Goal: Task Accomplishment & Management: Use online tool/utility

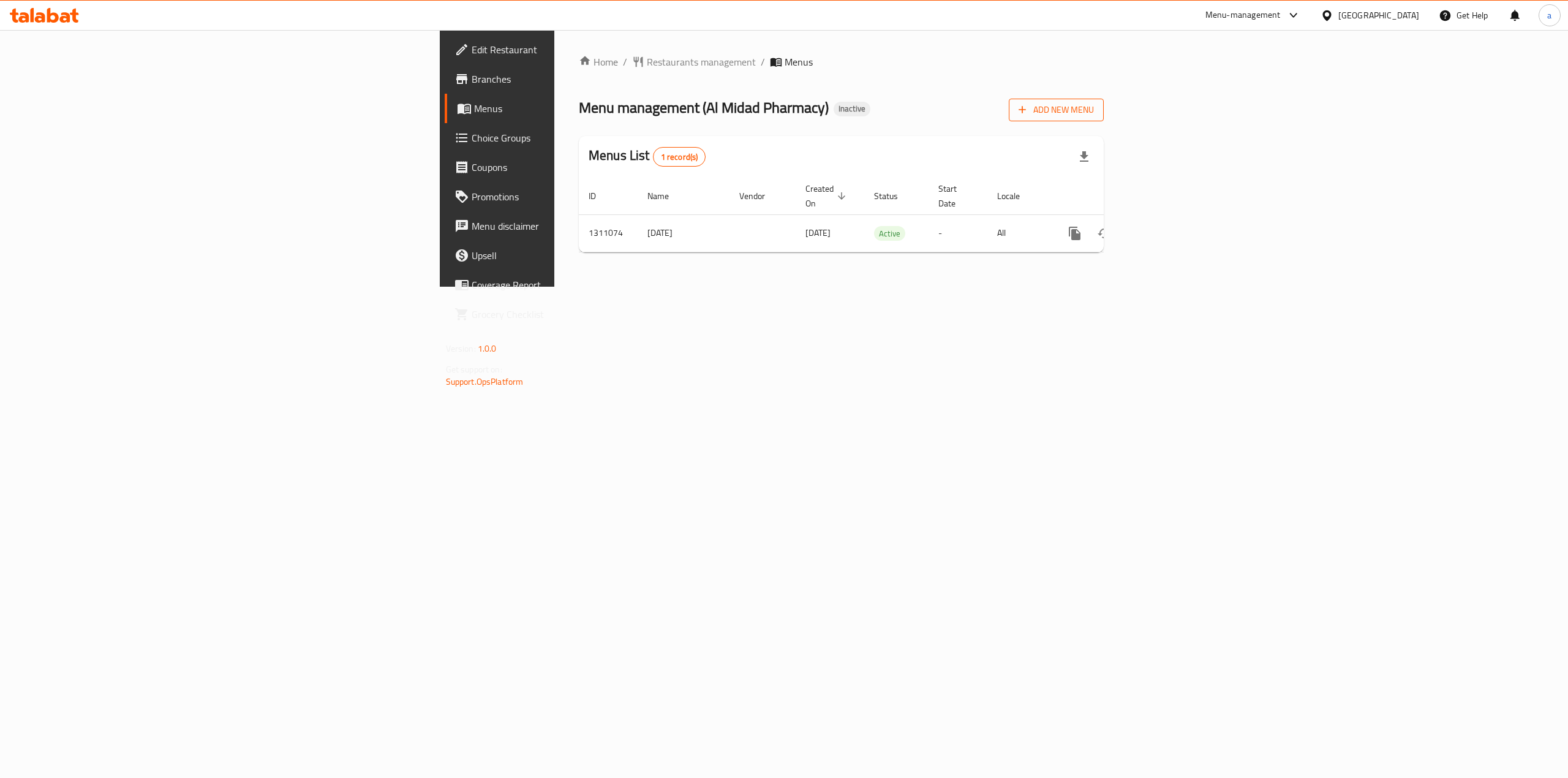
click at [1094, 117] on span "Add New Menu" at bounding box center [1057, 110] width 76 height 15
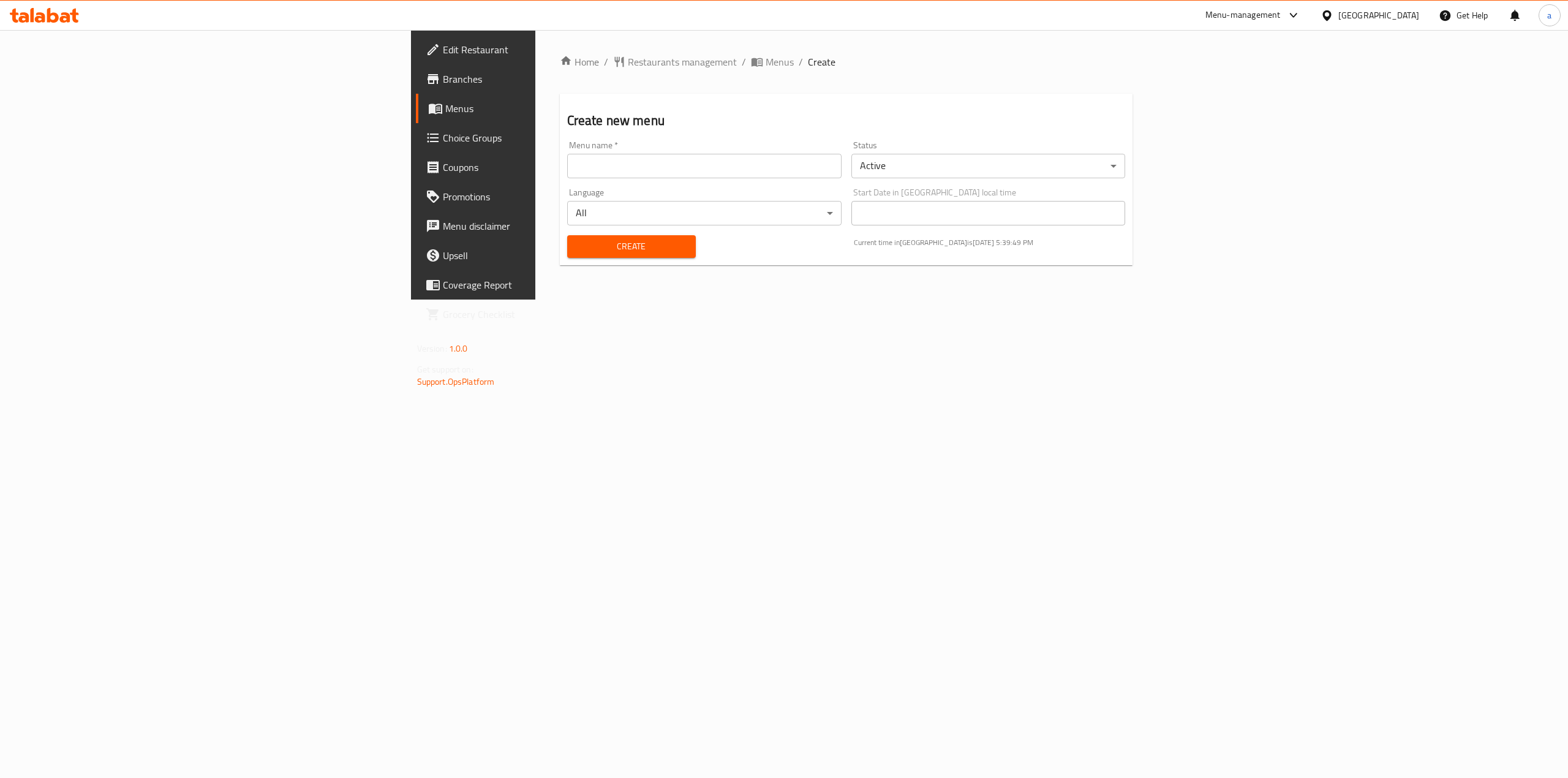
click at [641, 165] on input "text" at bounding box center [704, 166] width 275 height 25
click at [567, 155] on input "text" at bounding box center [704, 166] width 275 height 25
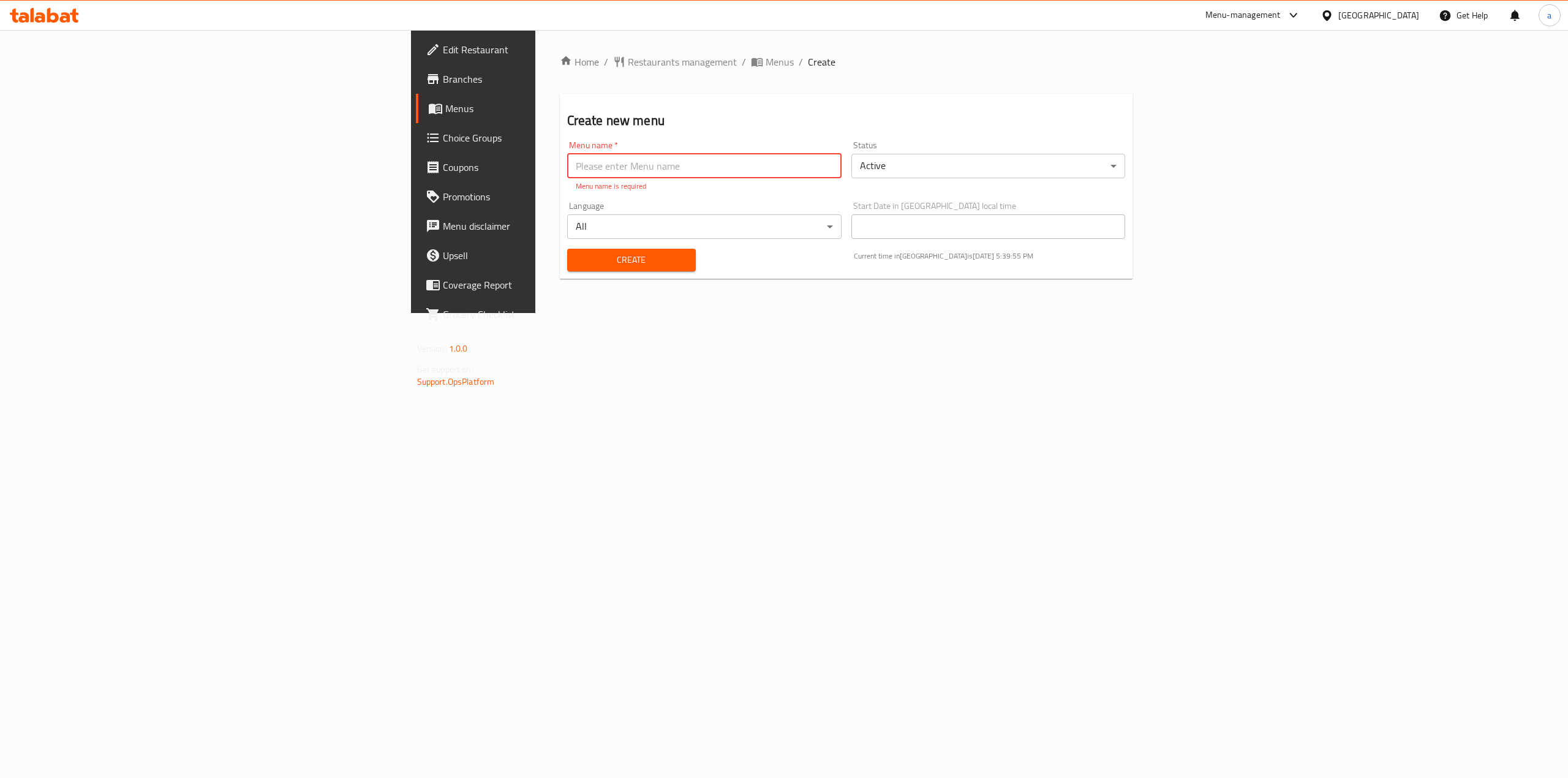
paste input ":341799024 [PERSON_NAME]"
click at [567, 168] on input ":341799024 [PERSON_NAME]" at bounding box center [704, 166] width 275 height 25
click at [567, 168] on input "341799024 [PERSON_NAME]" at bounding box center [704, 166] width 275 height 25
click at [567, 178] on input "341799024 :[PERSON_NAME]" at bounding box center [704, 166] width 275 height 25
type input "341799024 :[PERSON_NAME]"
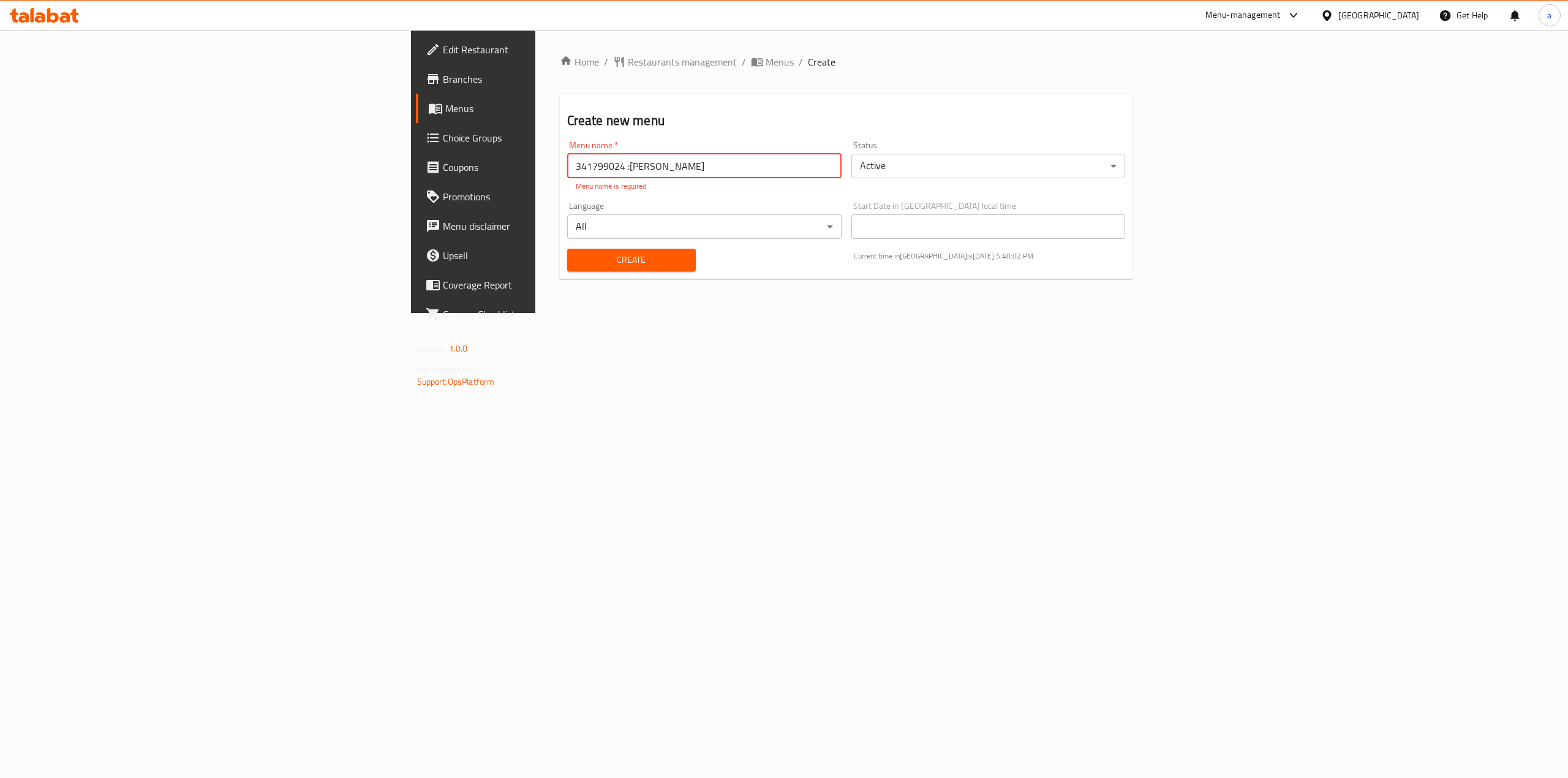
click at [562, 197] on div "Language All ​" at bounding box center [704, 221] width 284 height 47
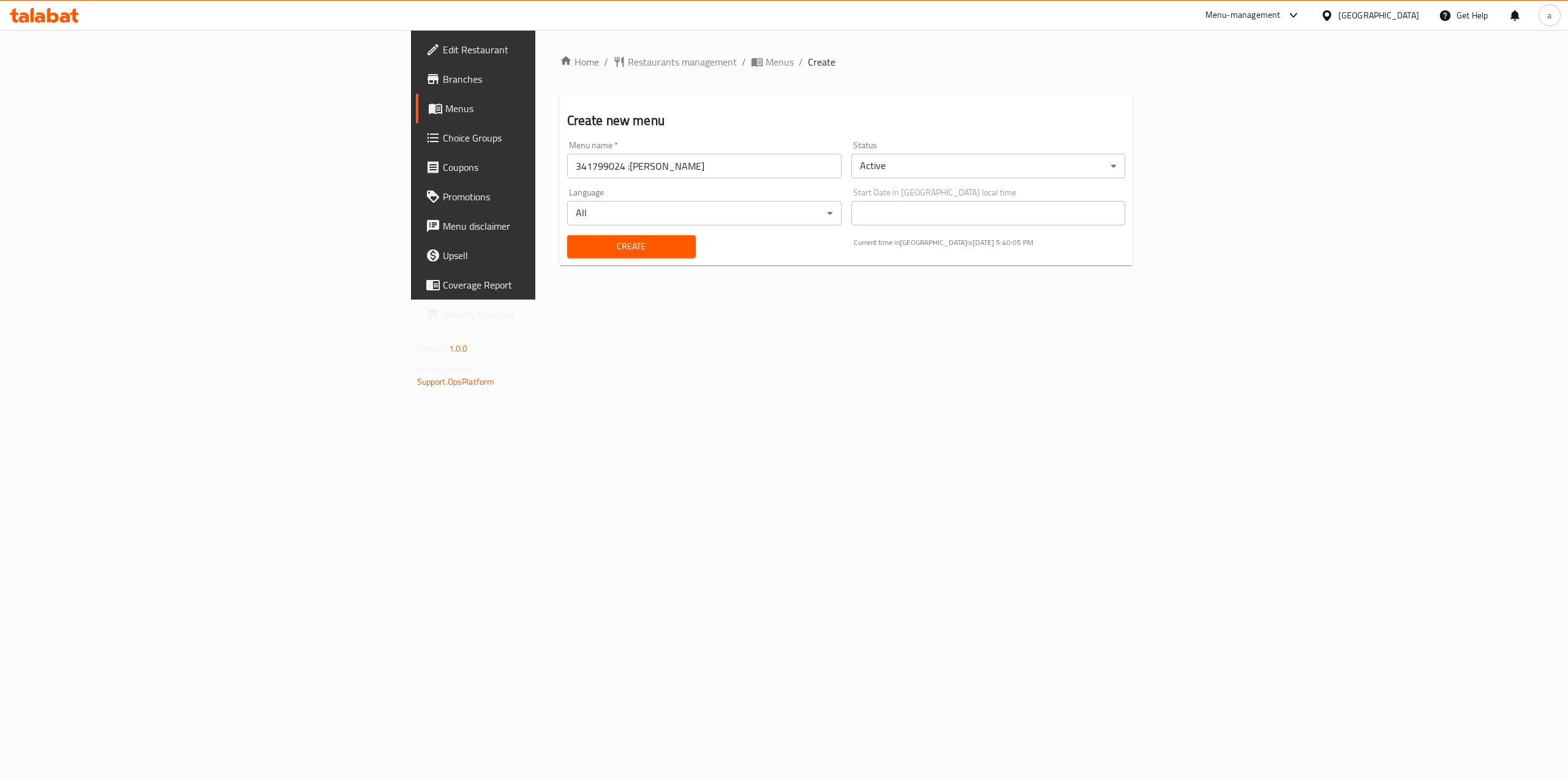
click at [567, 256] on button "Create" at bounding box center [632, 246] width 129 height 23
click at [445, 103] on span "Menus" at bounding box center [554, 109] width 218 height 15
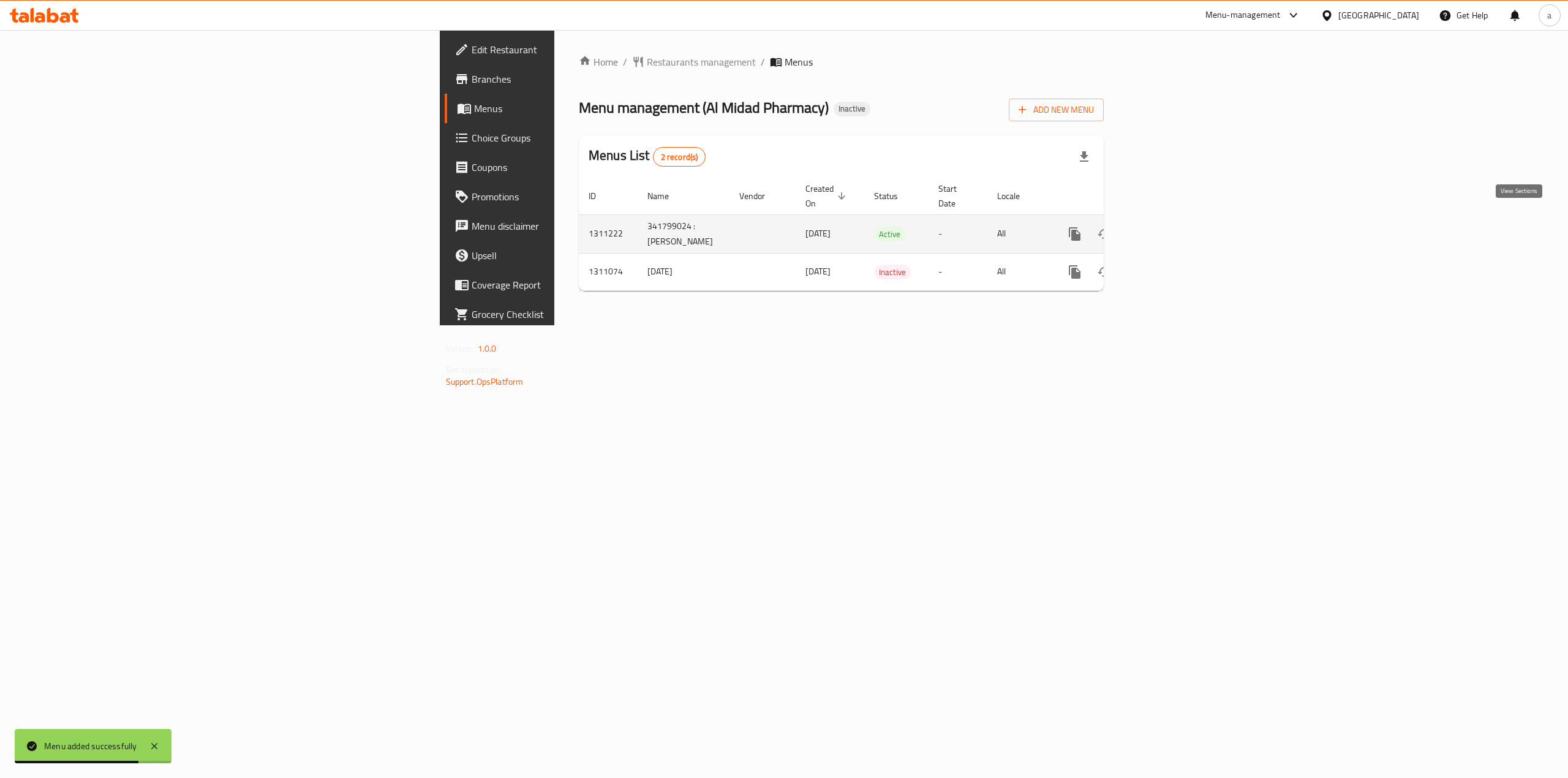
click at [1168, 228] on icon "enhanced table" at bounding box center [1164, 234] width 11 height 11
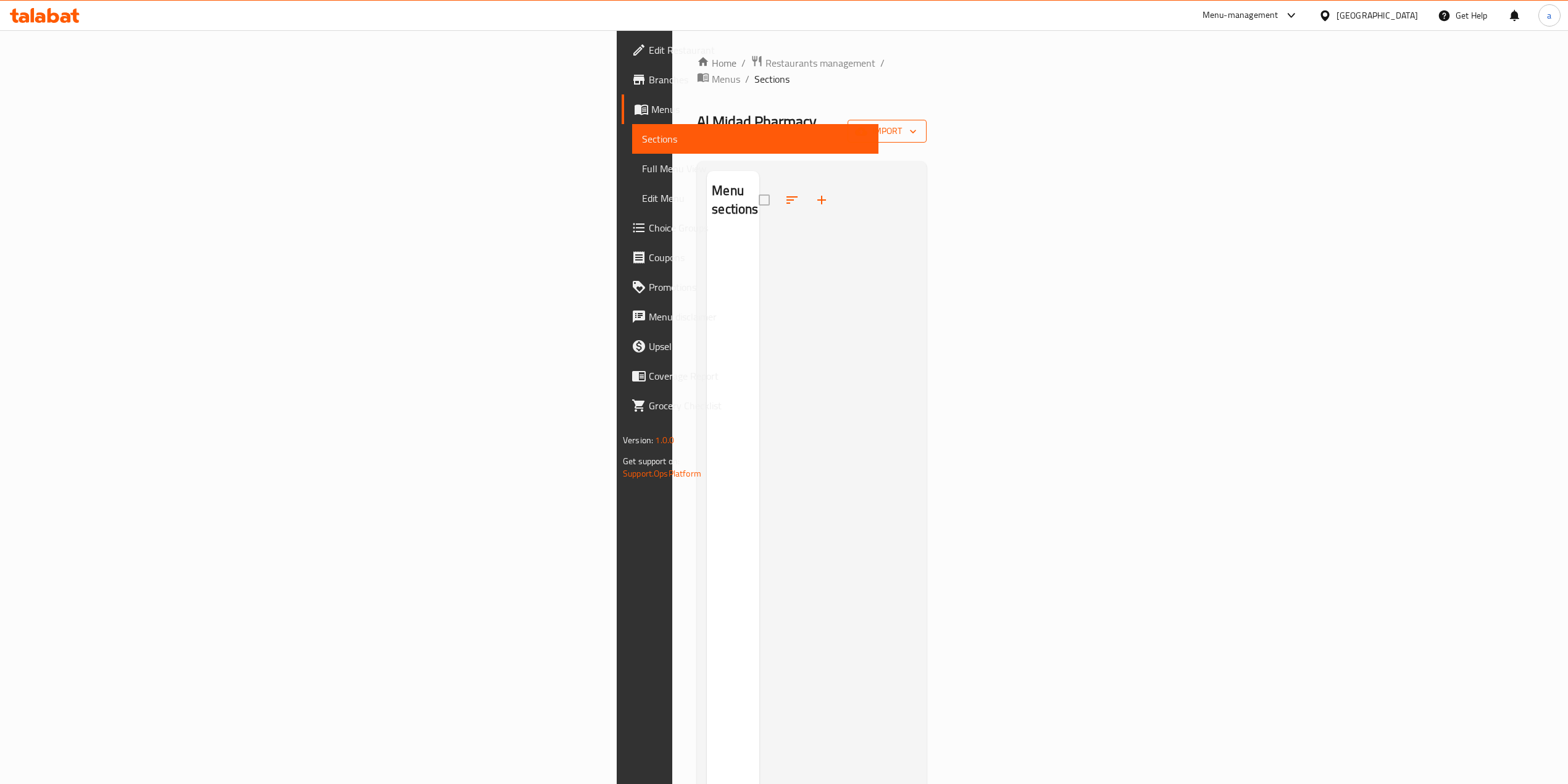
click at [917, 123] on span "import" at bounding box center [888, 131] width 59 height 15
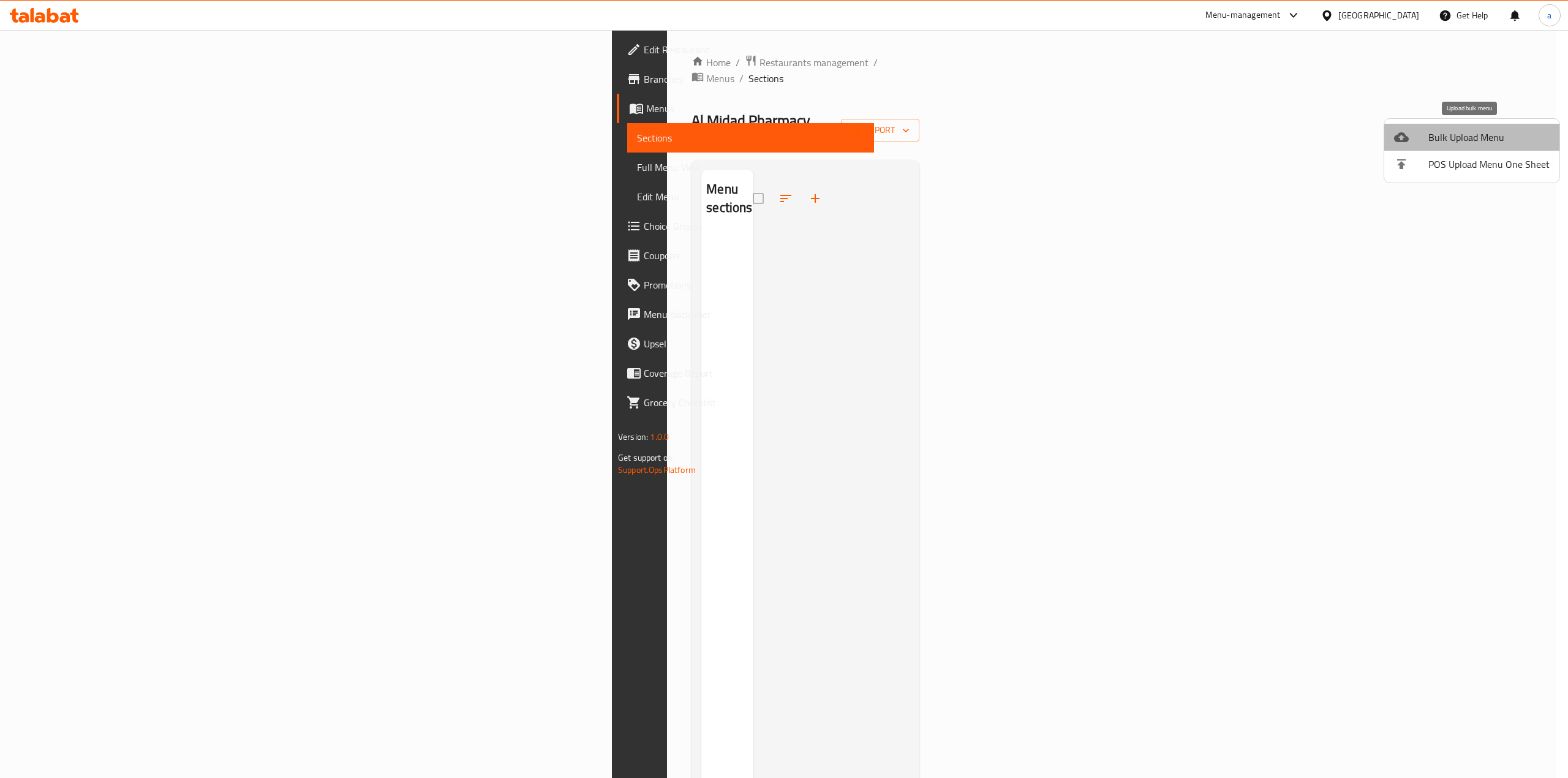
click at [1476, 147] on li "Bulk Upload Menu" at bounding box center [1471, 137] width 175 height 27
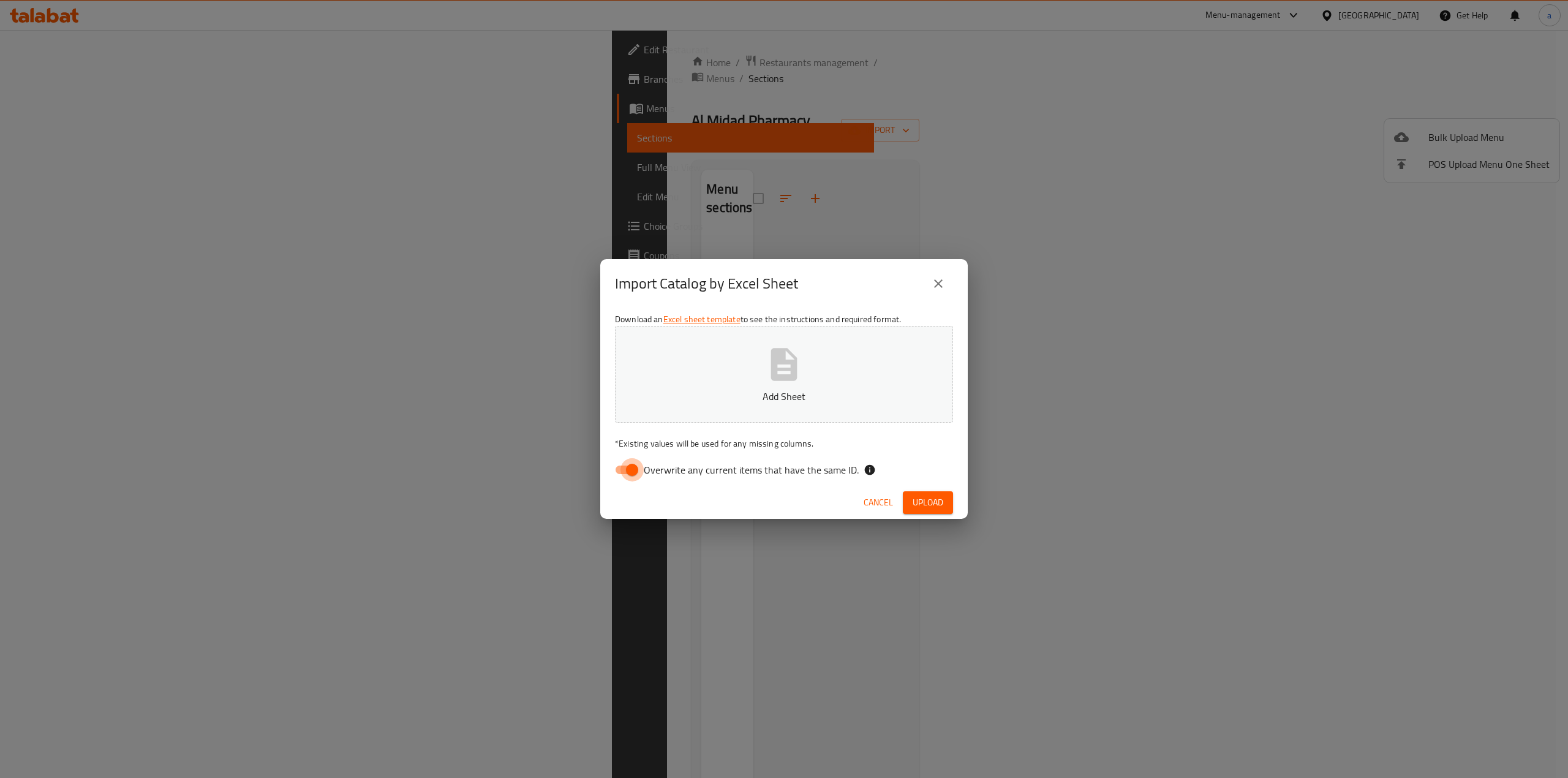
click at [627, 467] on input "Overwrite any current items that have the same ID." at bounding box center [633, 469] width 70 height 24
checkbox input "false"
click at [743, 400] on p "Add Sheet" at bounding box center [784, 397] width 300 height 15
click at [937, 507] on span "Upload" at bounding box center [928, 503] width 30 height 15
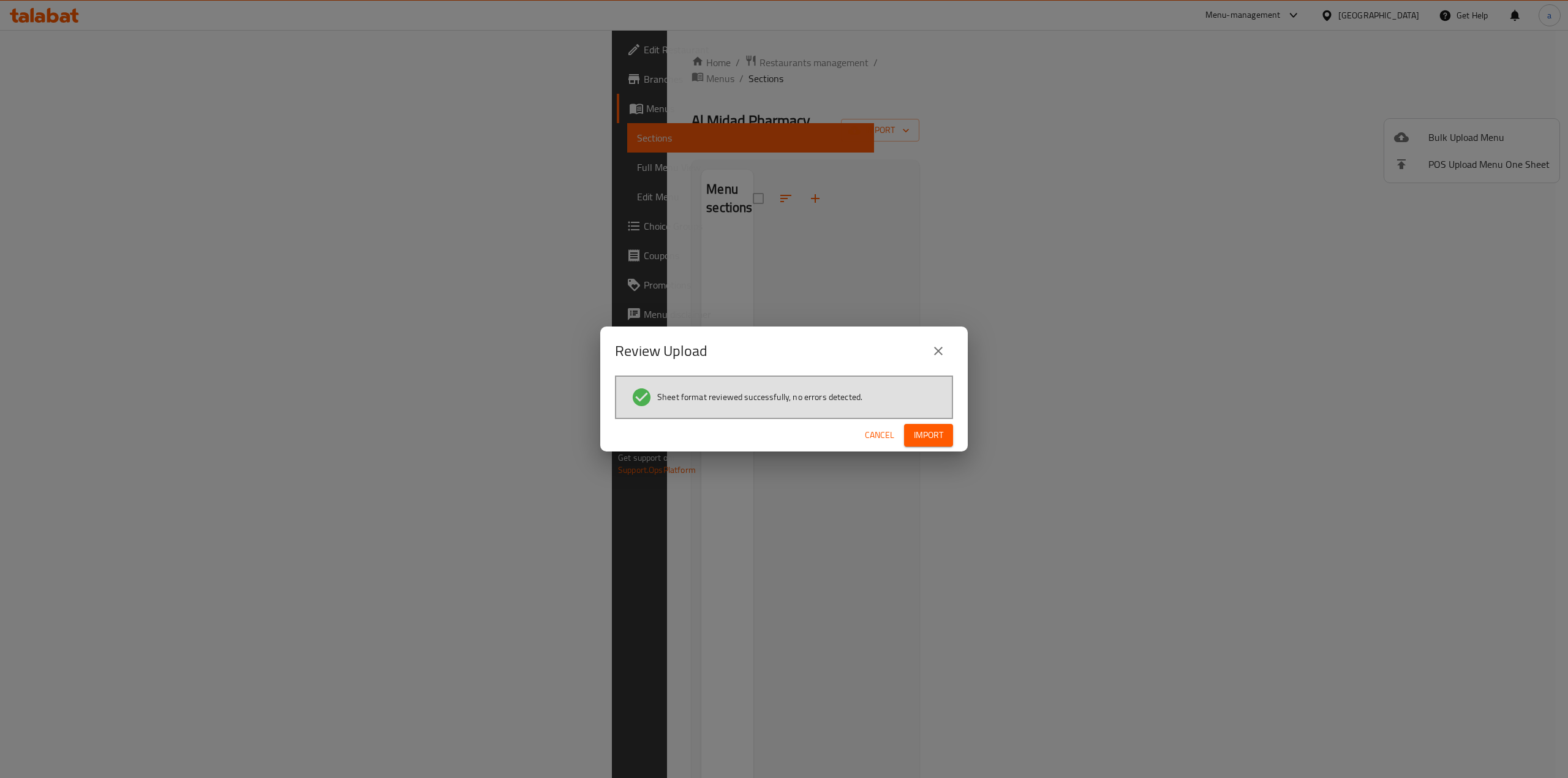
click at [921, 436] on span "Import" at bounding box center [928, 435] width 29 height 15
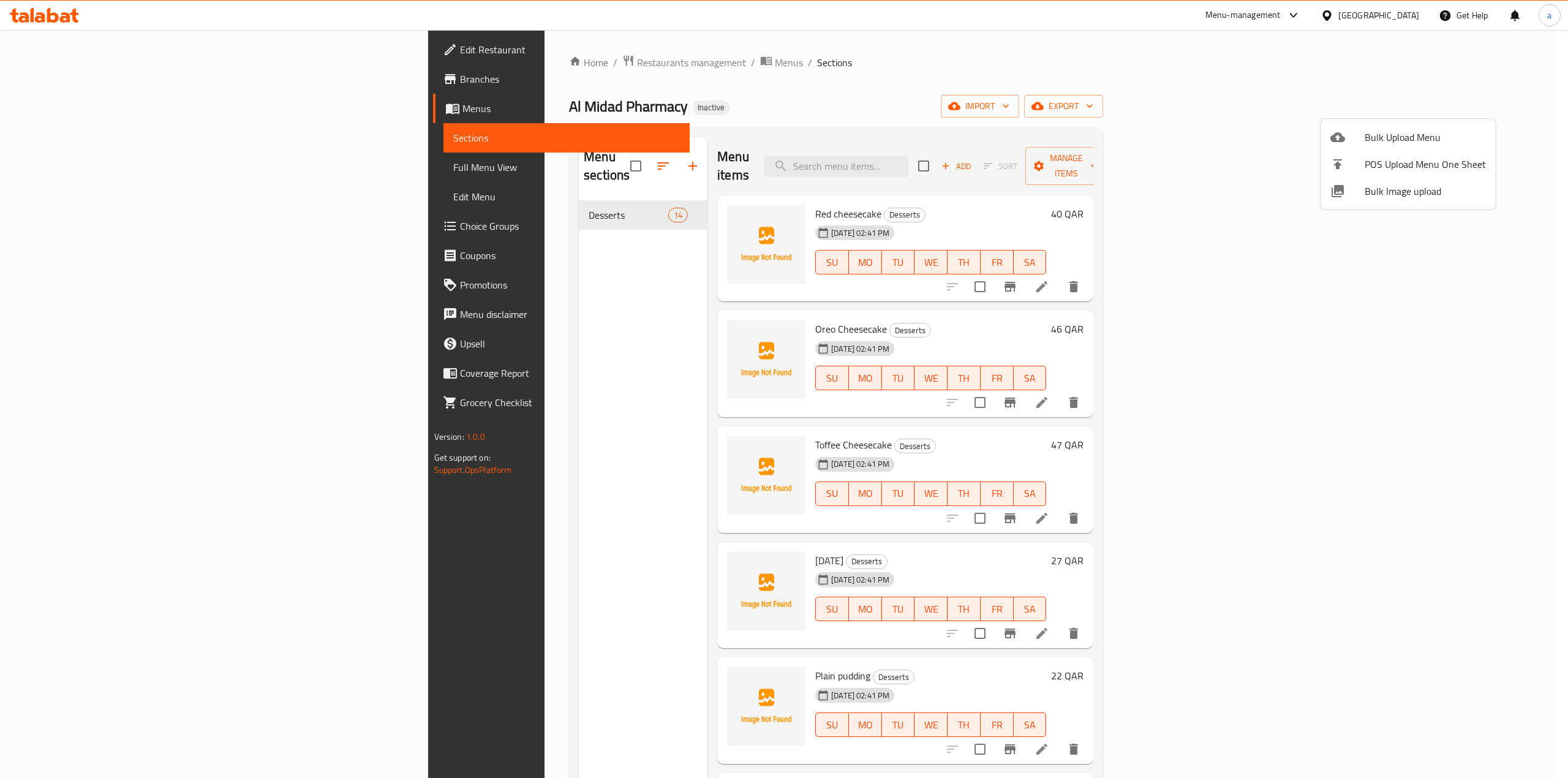
click at [101, 169] on div at bounding box center [784, 389] width 1568 height 778
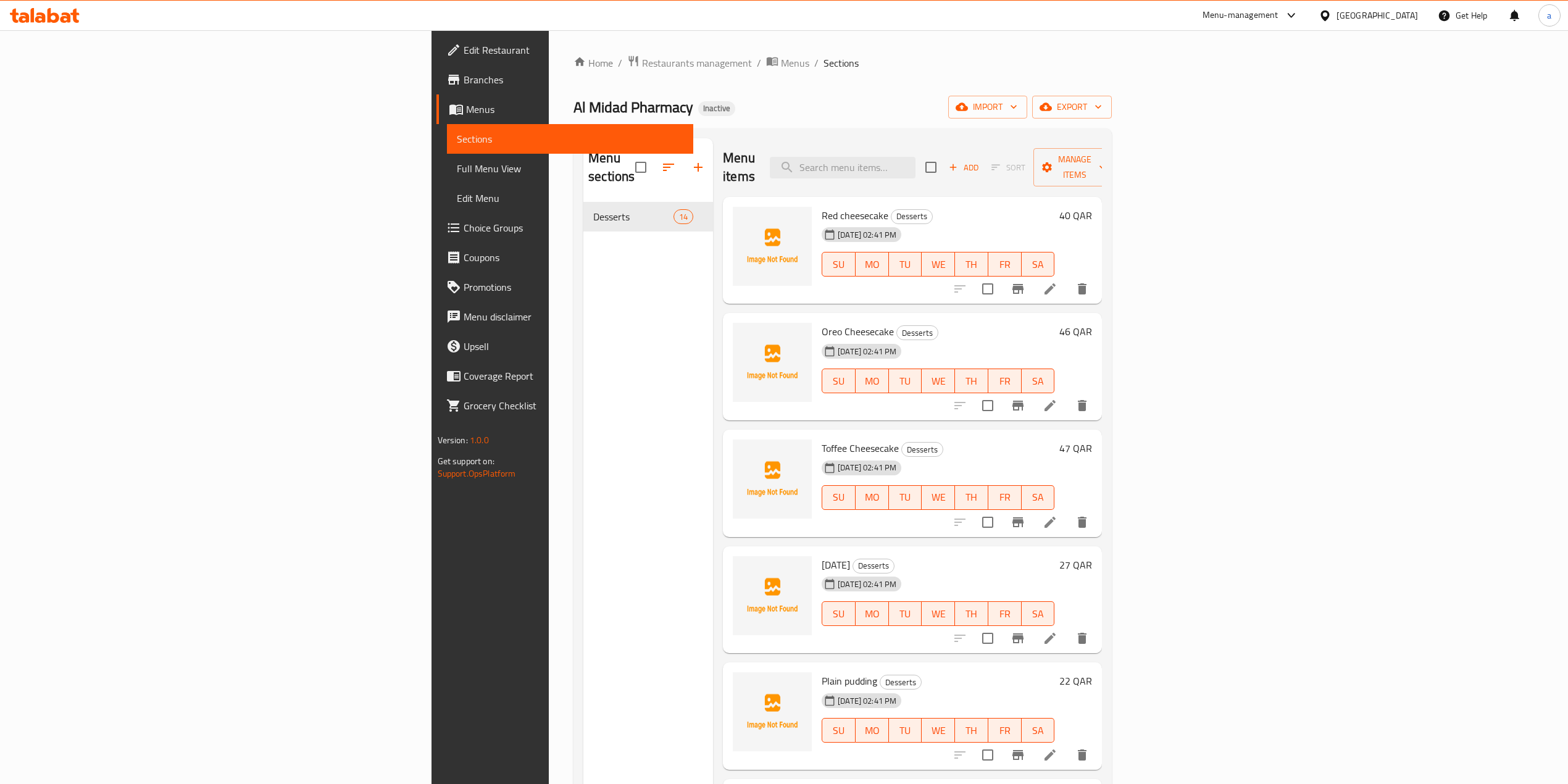
click at [457, 163] on span "Full Menu View" at bounding box center [570, 169] width 226 height 15
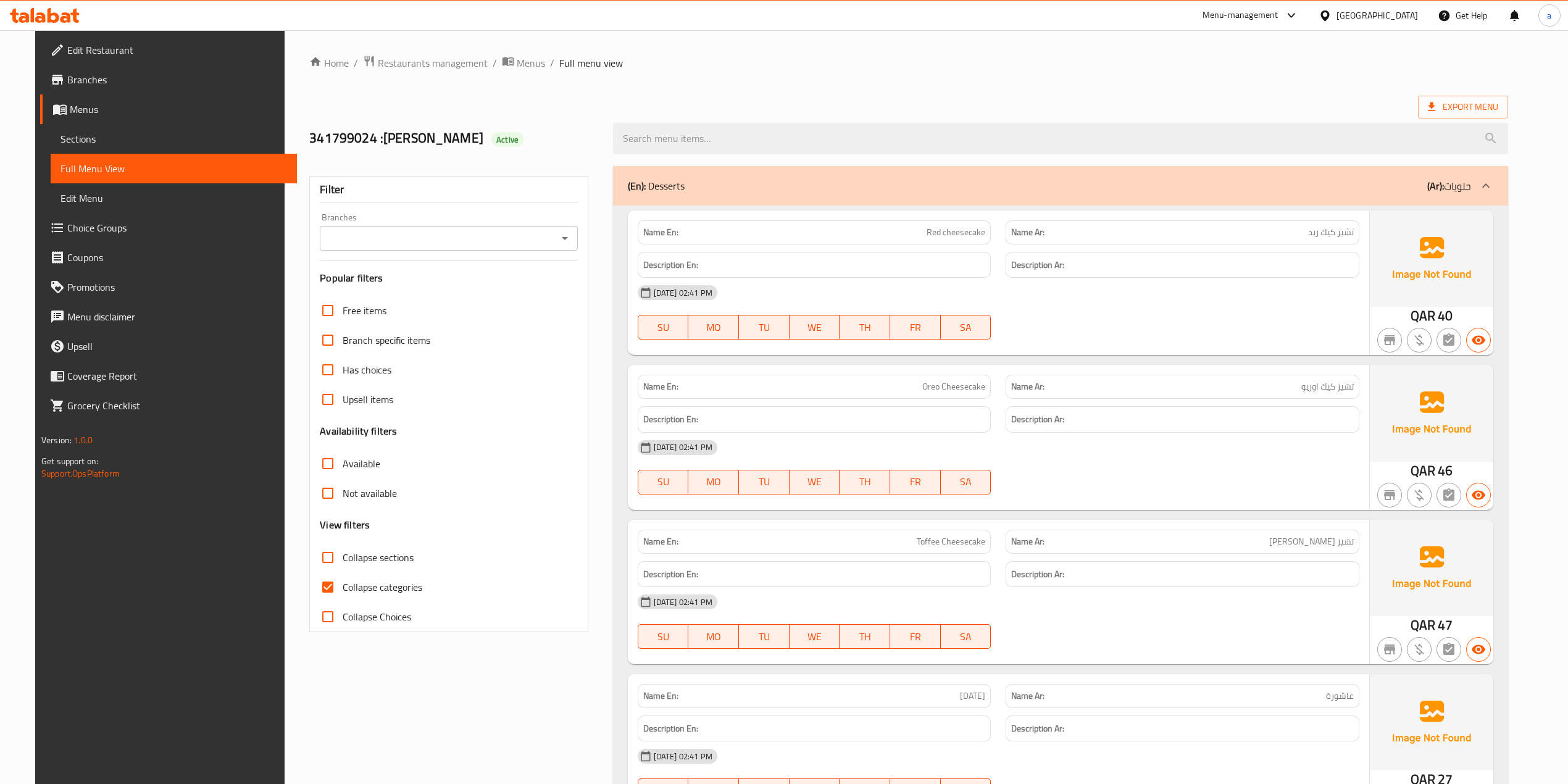
click at [361, 594] on span "Collapse categories" at bounding box center [382, 587] width 79 height 15
click at [343, 596] on input "Collapse categories" at bounding box center [327, 587] width 30 height 30
click at [361, 594] on span "Collapse categories" at bounding box center [382, 587] width 79 height 15
click at [343, 595] on input "Collapse categories" at bounding box center [327, 587] width 30 height 30
checkbox input "true"
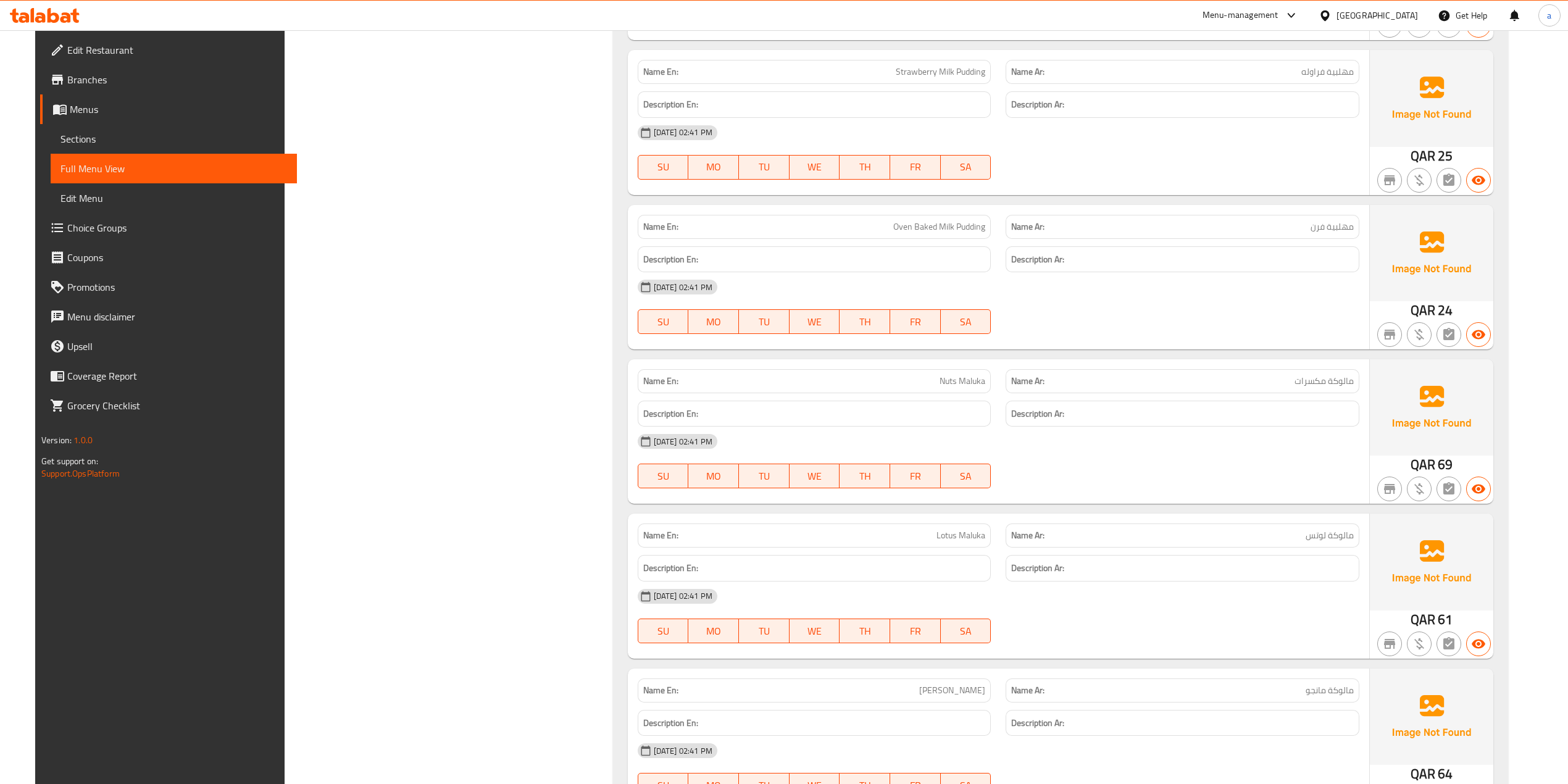
scroll to position [1222, 0]
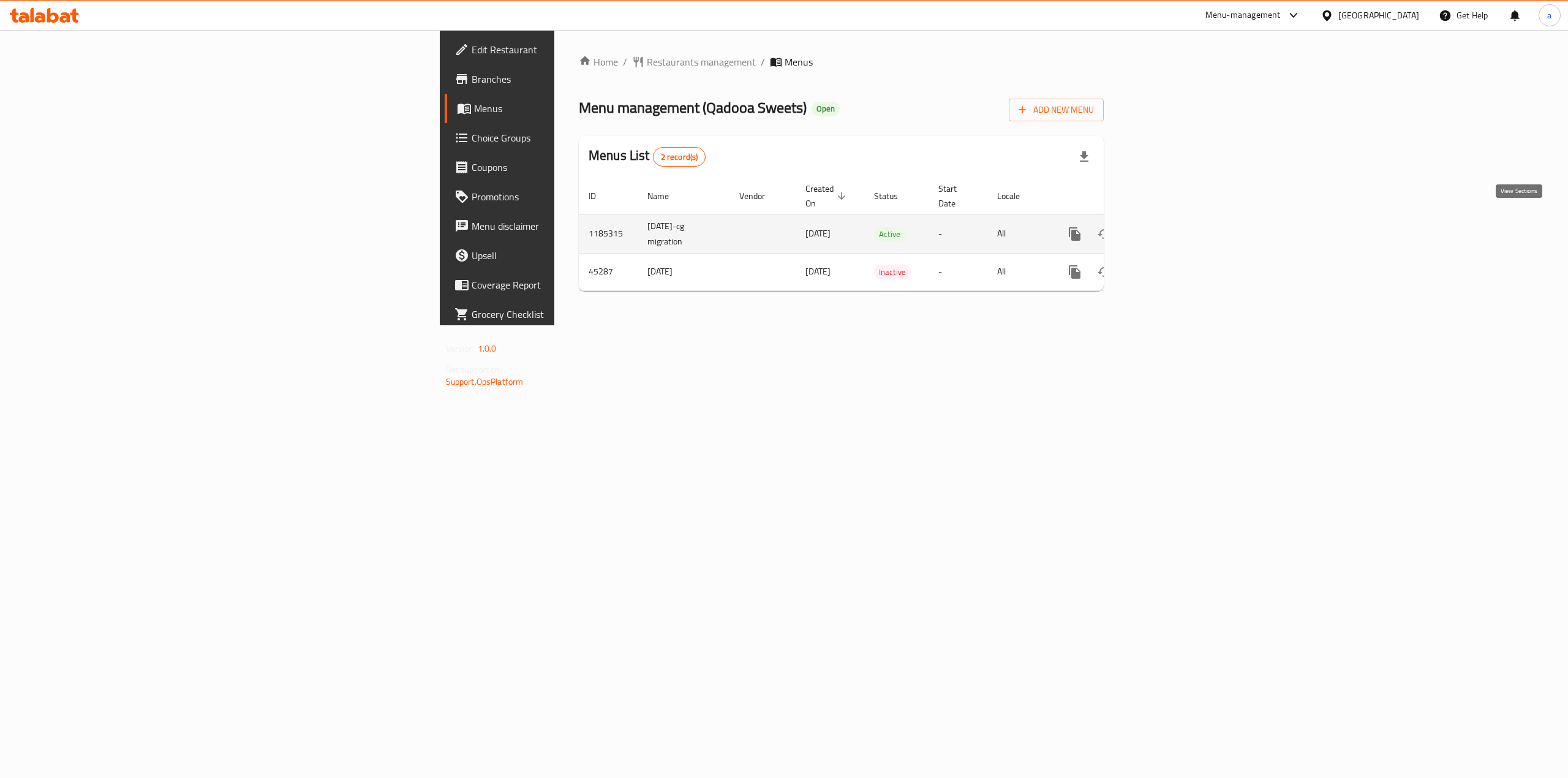
click at [1170, 226] on icon "enhanced table" at bounding box center [1164, 234] width 15 height 15
click at [1168, 230] on icon "enhanced table" at bounding box center [1164, 236] width 11 height 11
click at [1170, 228] on icon "enhanced table" at bounding box center [1164, 236] width 15 height 15
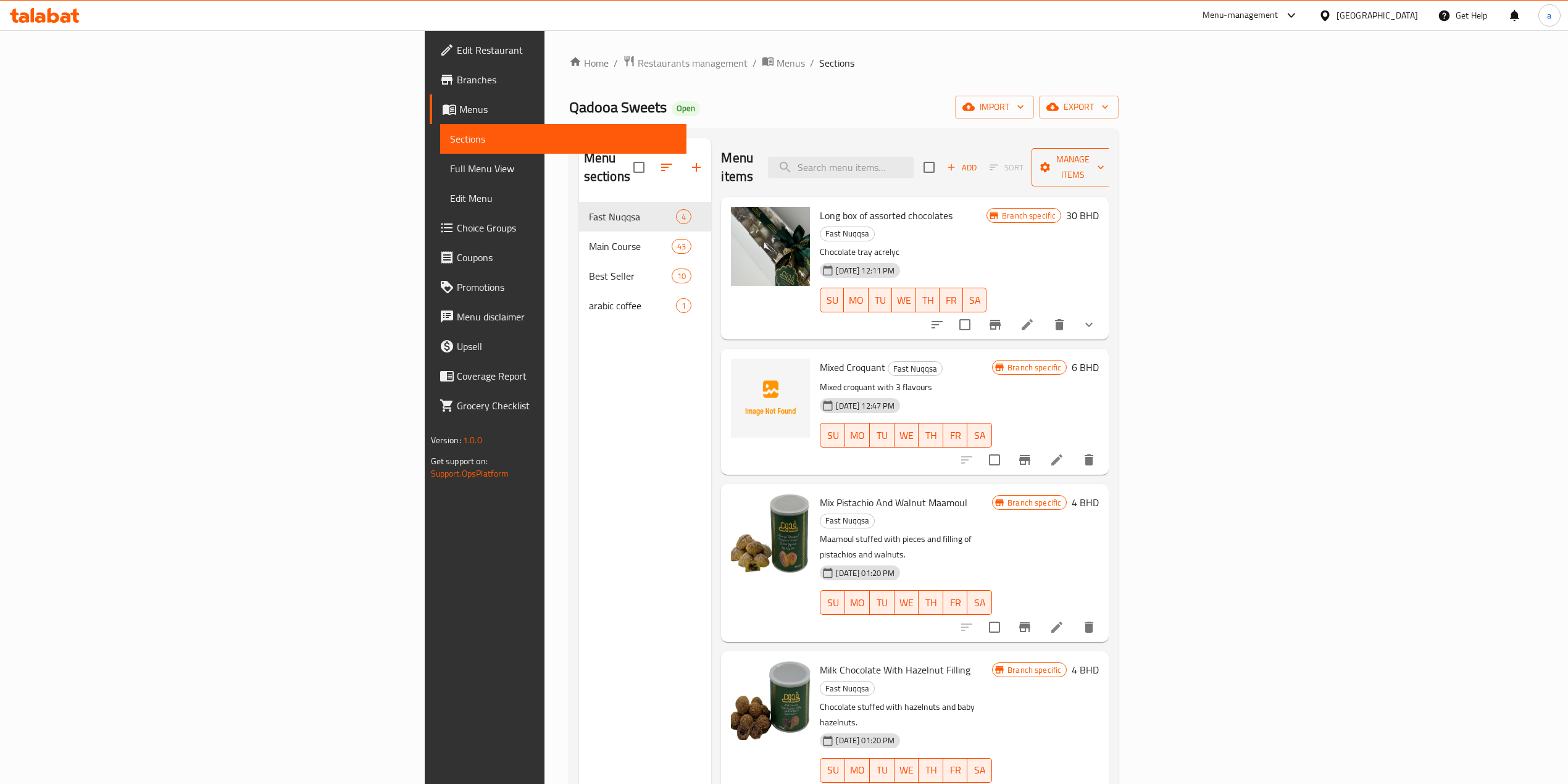
click at [1104, 156] on span "Manage items" at bounding box center [1073, 167] width 63 height 31
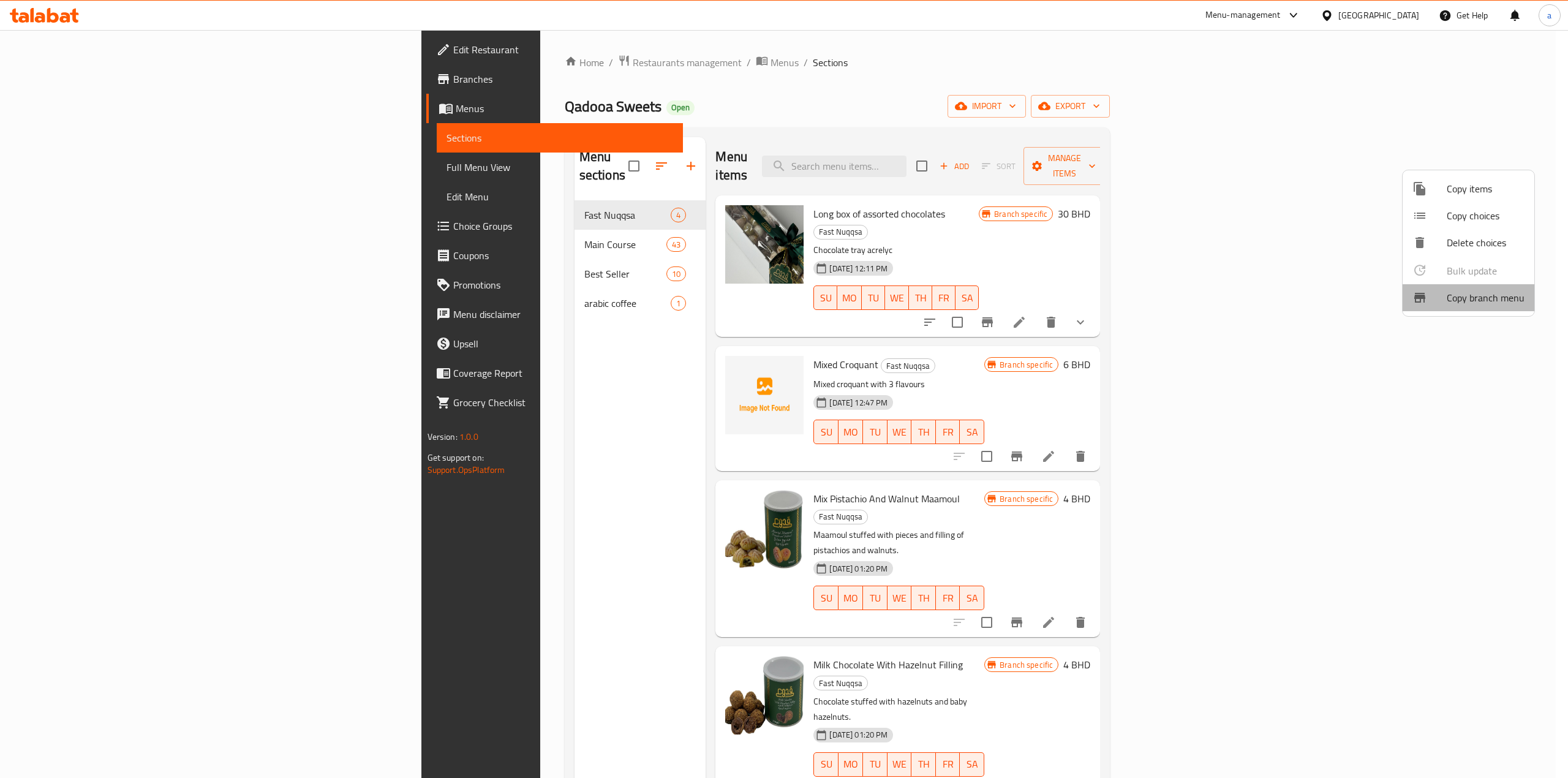
click at [1482, 303] on span "Copy branch menu" at bounding box center [1486, 298] width 78 height 15
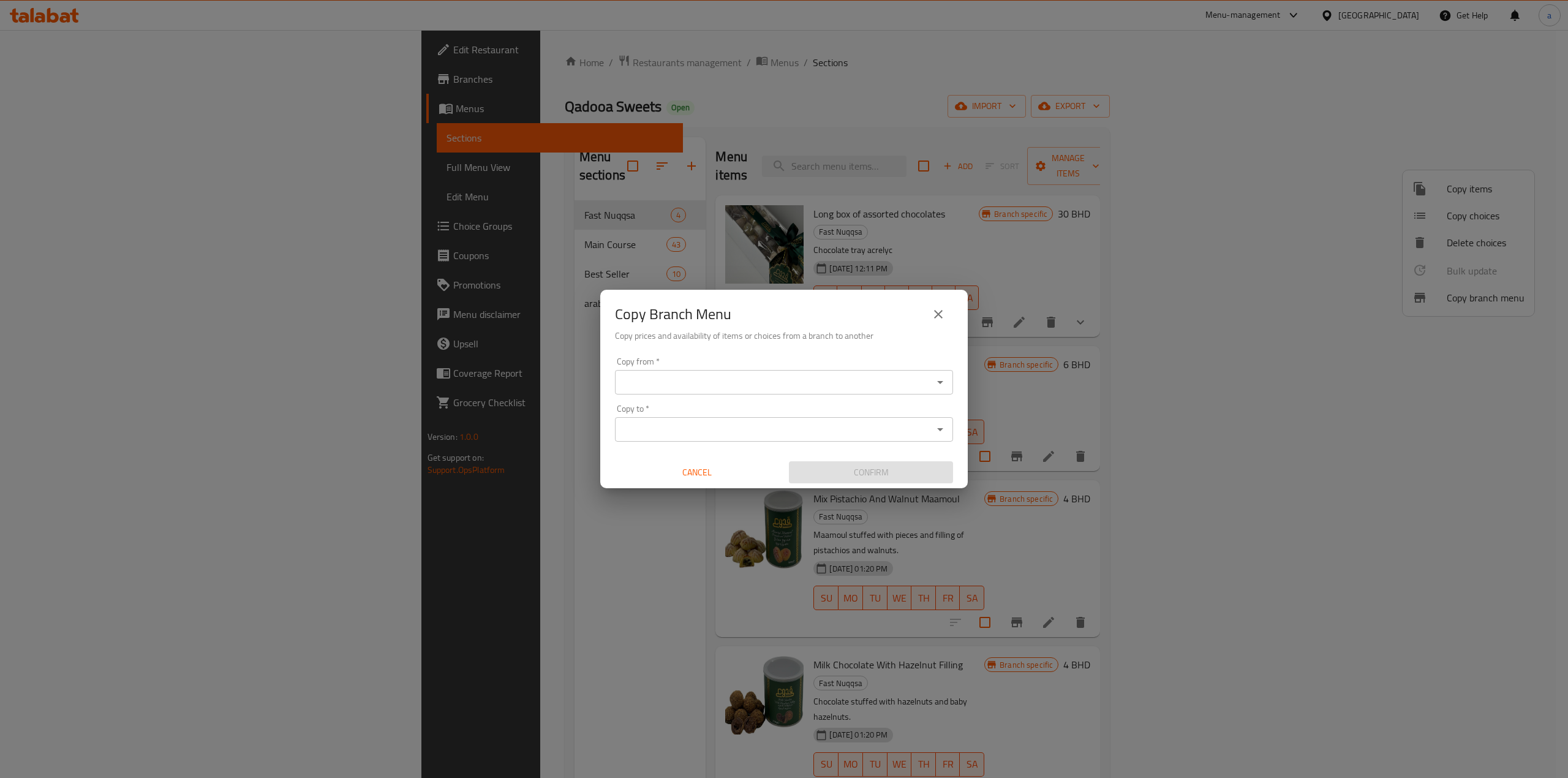
click at [674, 380] on input "Copy from   *" at bounding box center [774, 382] width 311 height 17
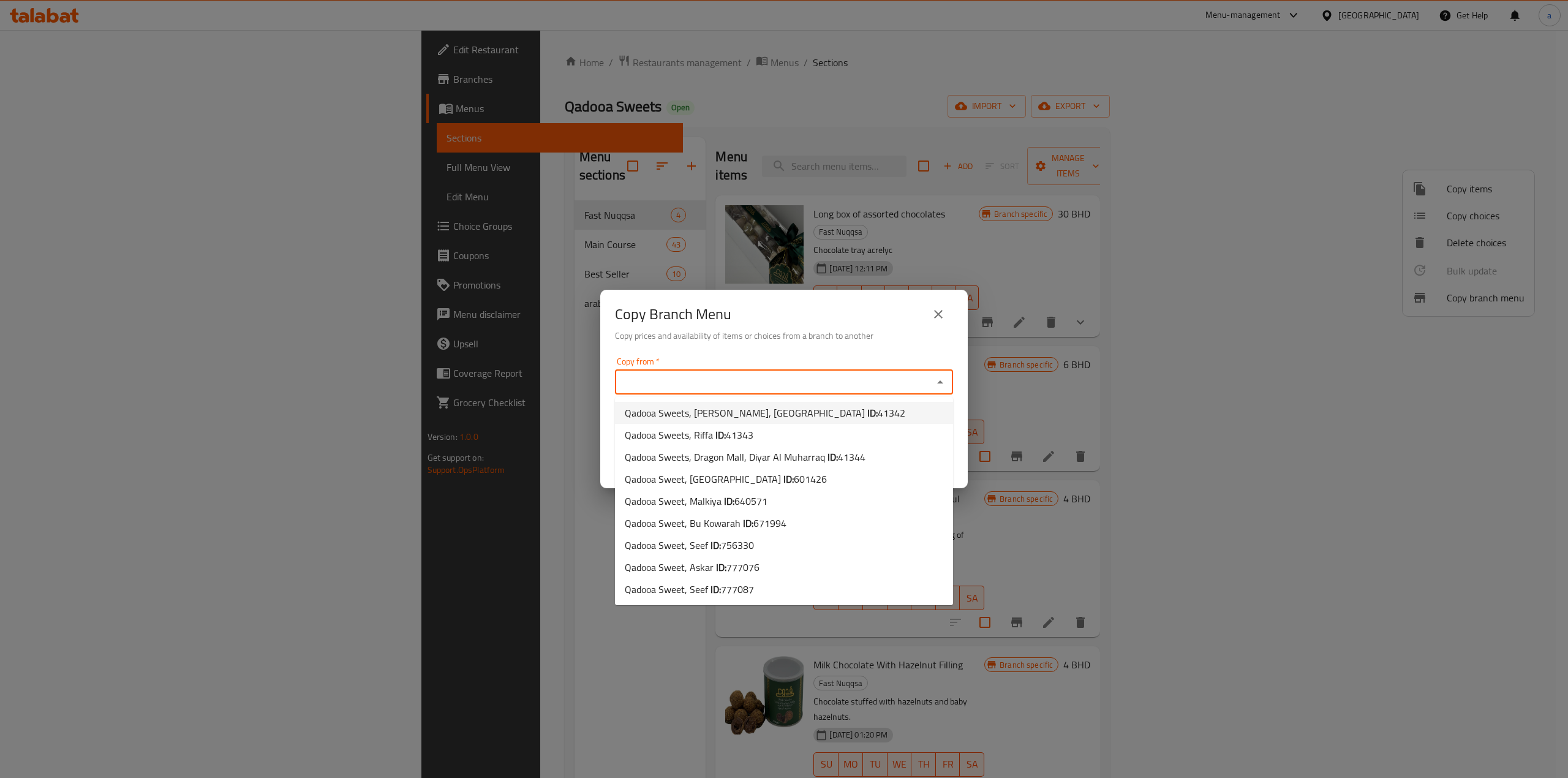
click at [783, 357] on div "Copy from   * Copy from *" at bounding box center [783, 375] width 338 height 37
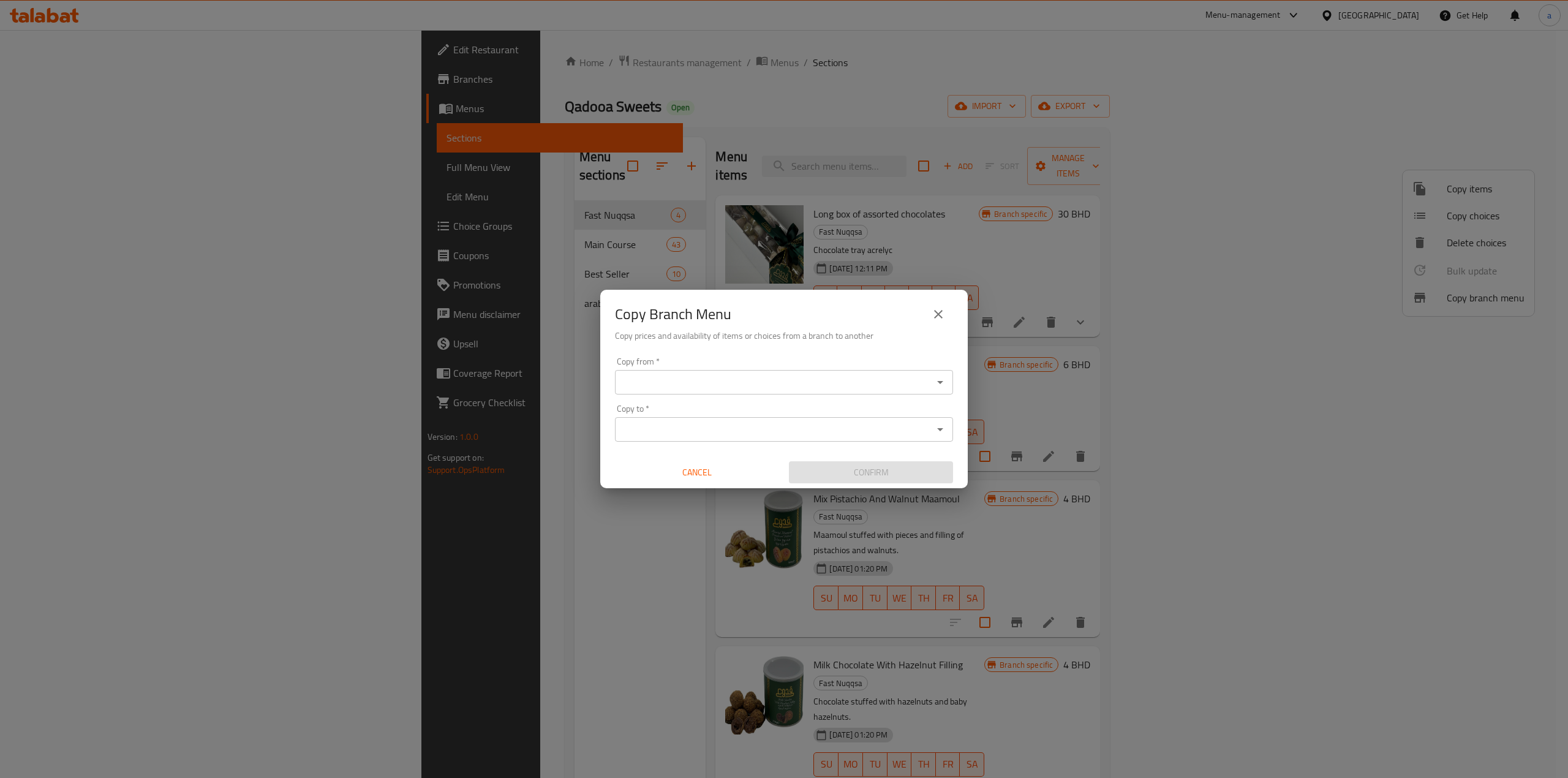
click at [902, 380] on input "Copy from   *" at bounding box center [774, 382] width 311 height 17
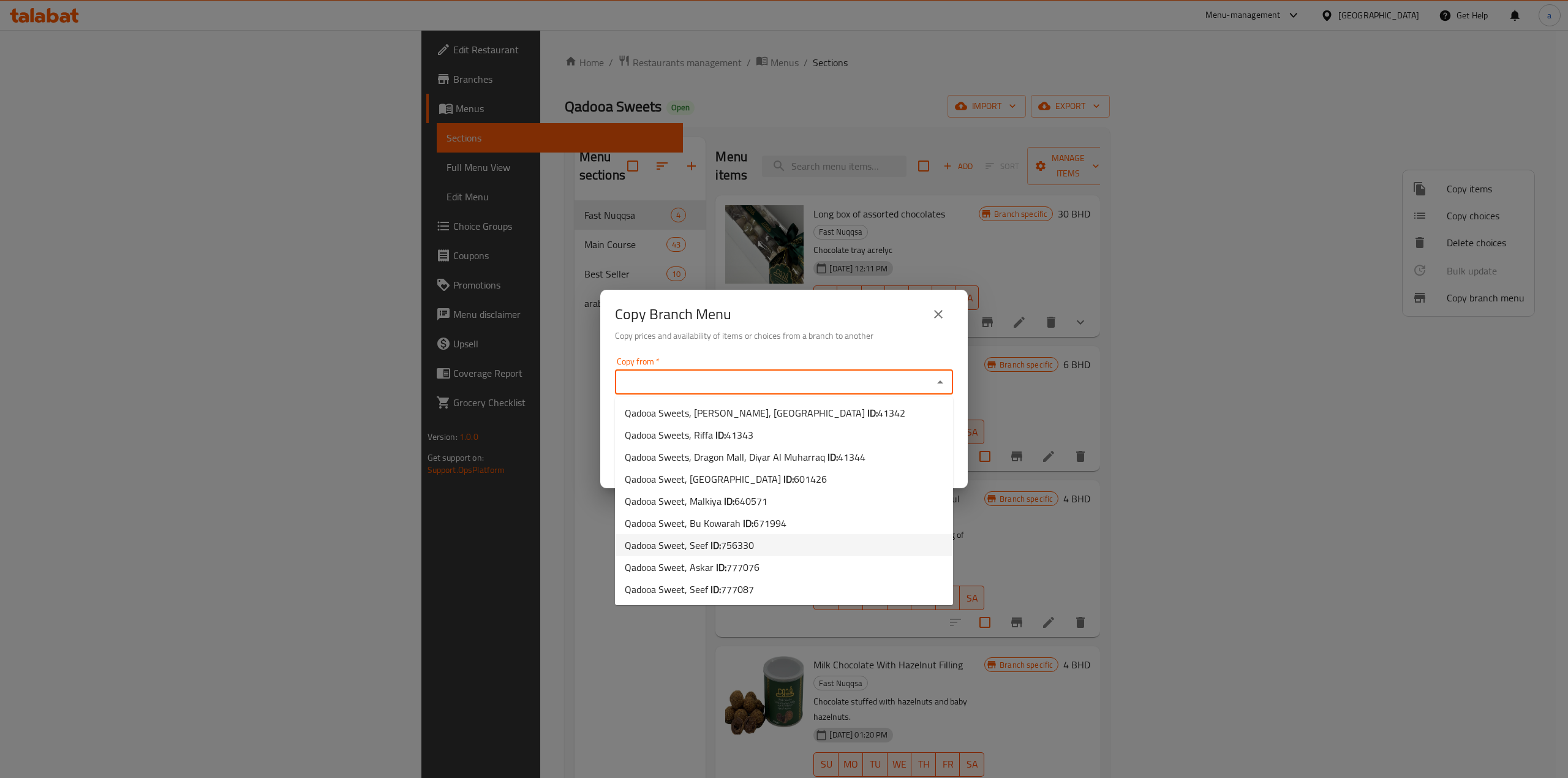
click at [772, 547] on li "Qadooa Sweet, Seef ID: 756330" at bounding box center [783, 544] width 338 height 22
type input "Qadooa Sweet, Seef"
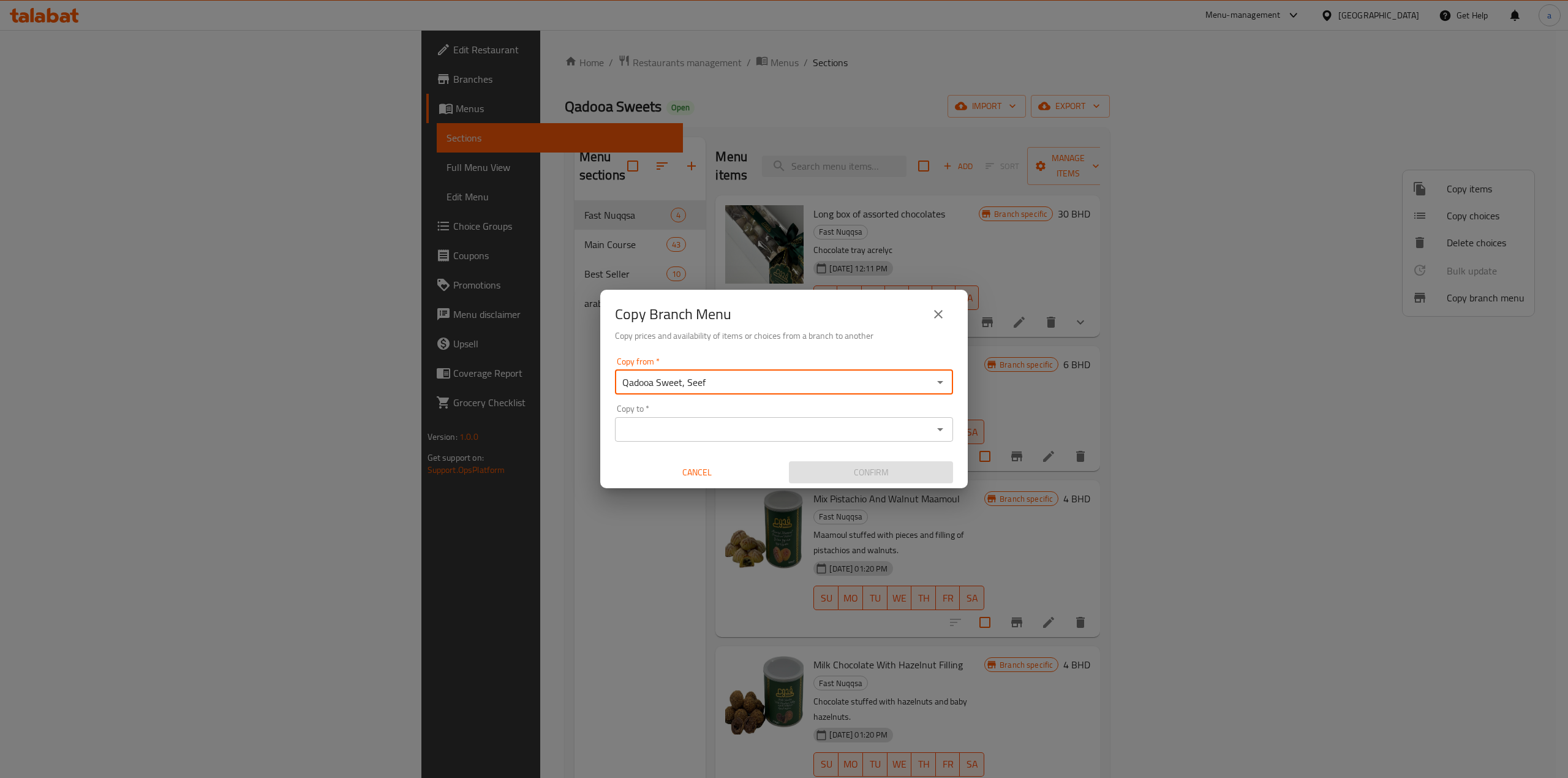
click at [750, 426] on input "Copy to   *" at bounding box center [774, 429] width 311 height 17
click at [789, 430] on input "Copy to   *" at bounding box center [774, 429] width 311 height 17
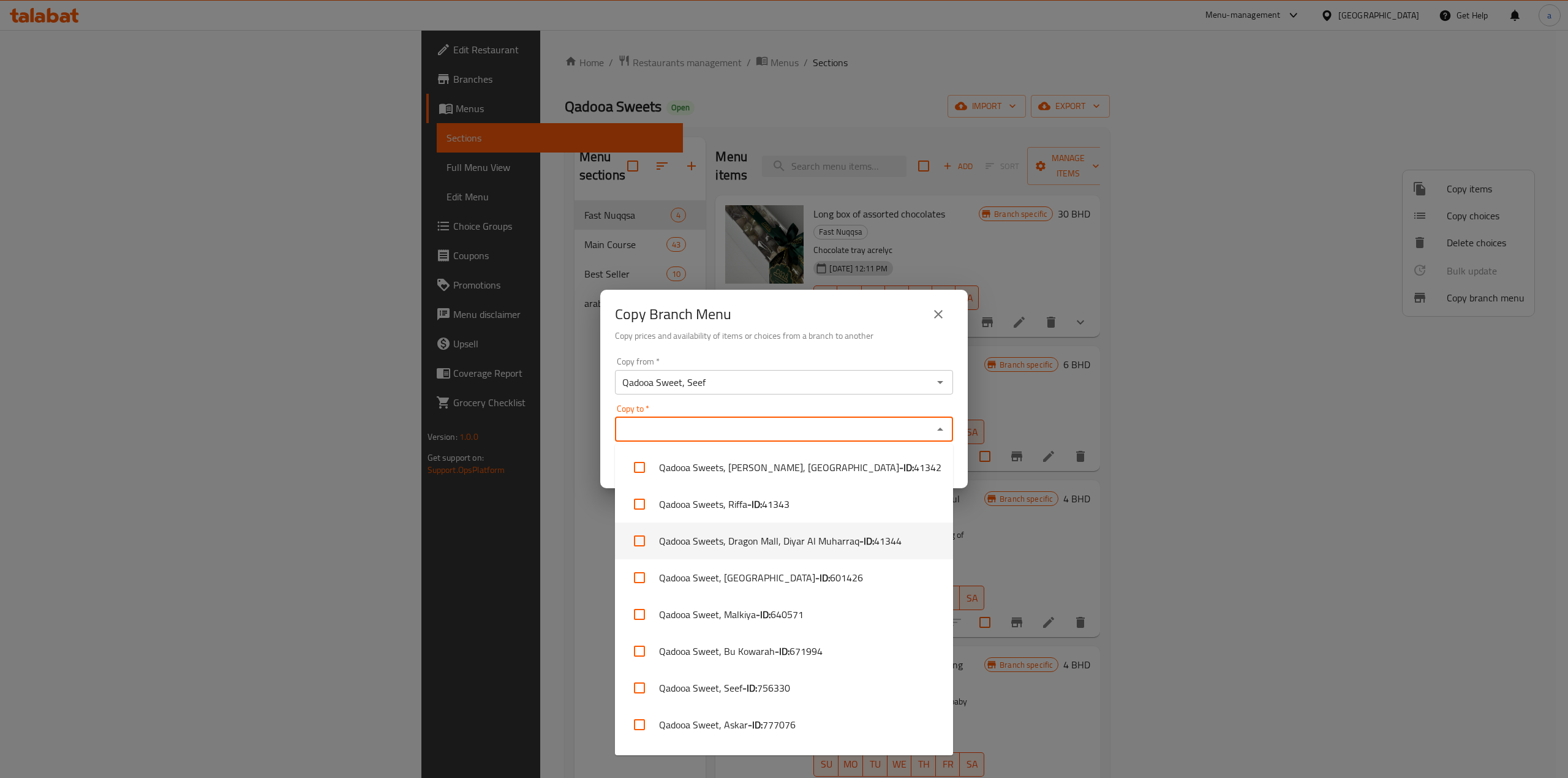
scroll to position [29, 0]
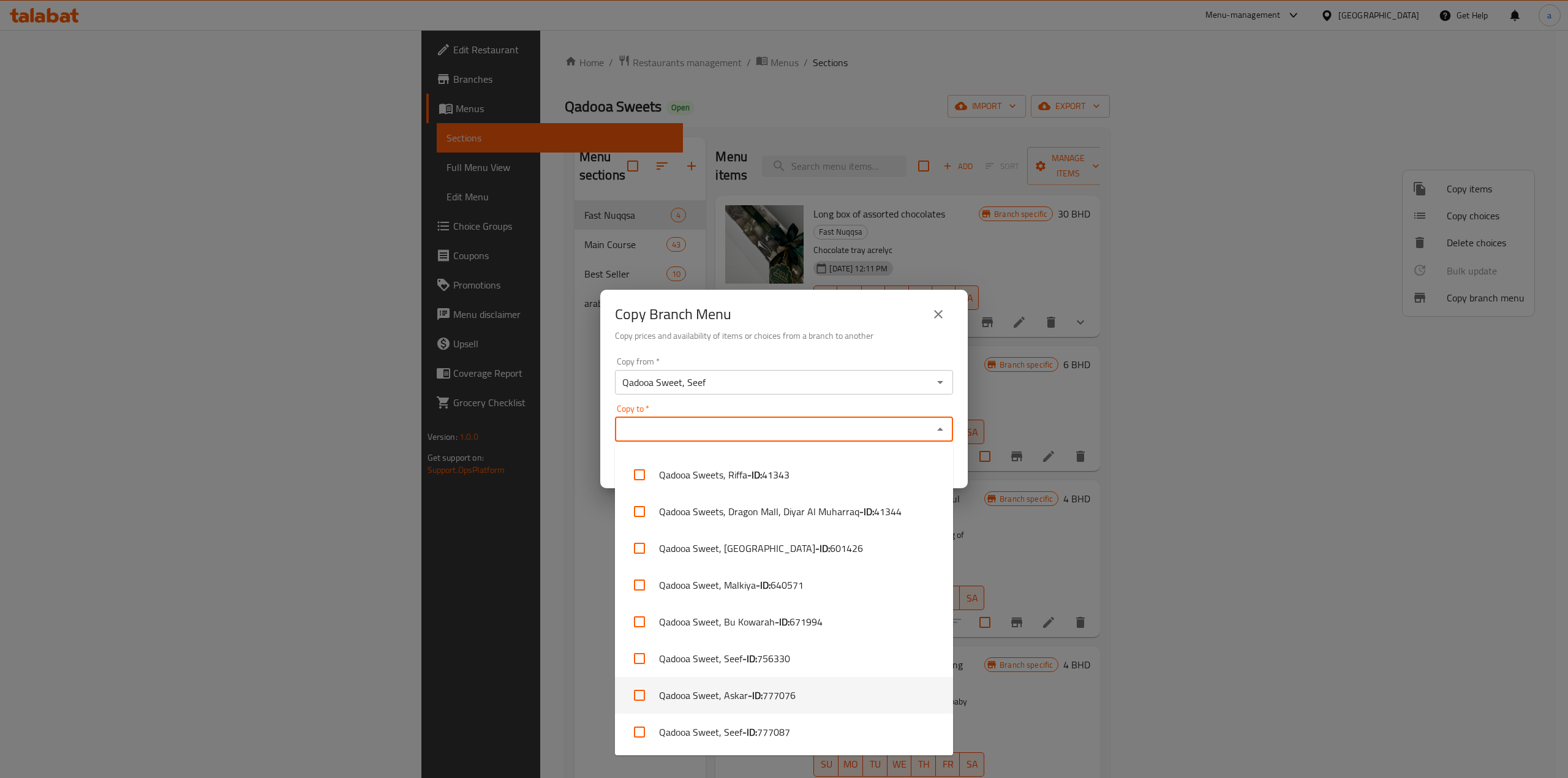
click at [812, 692] on li "Qadooa Sweet, Askar - ID: 777076" at bounding box center [783, 695] width 338 height 37
checkbox input "true"
click at [794, 407] on div "Copy to   * Qadooa Sweet, Askar Copy to *" at bounding box center [783, 422] width 338 height 37
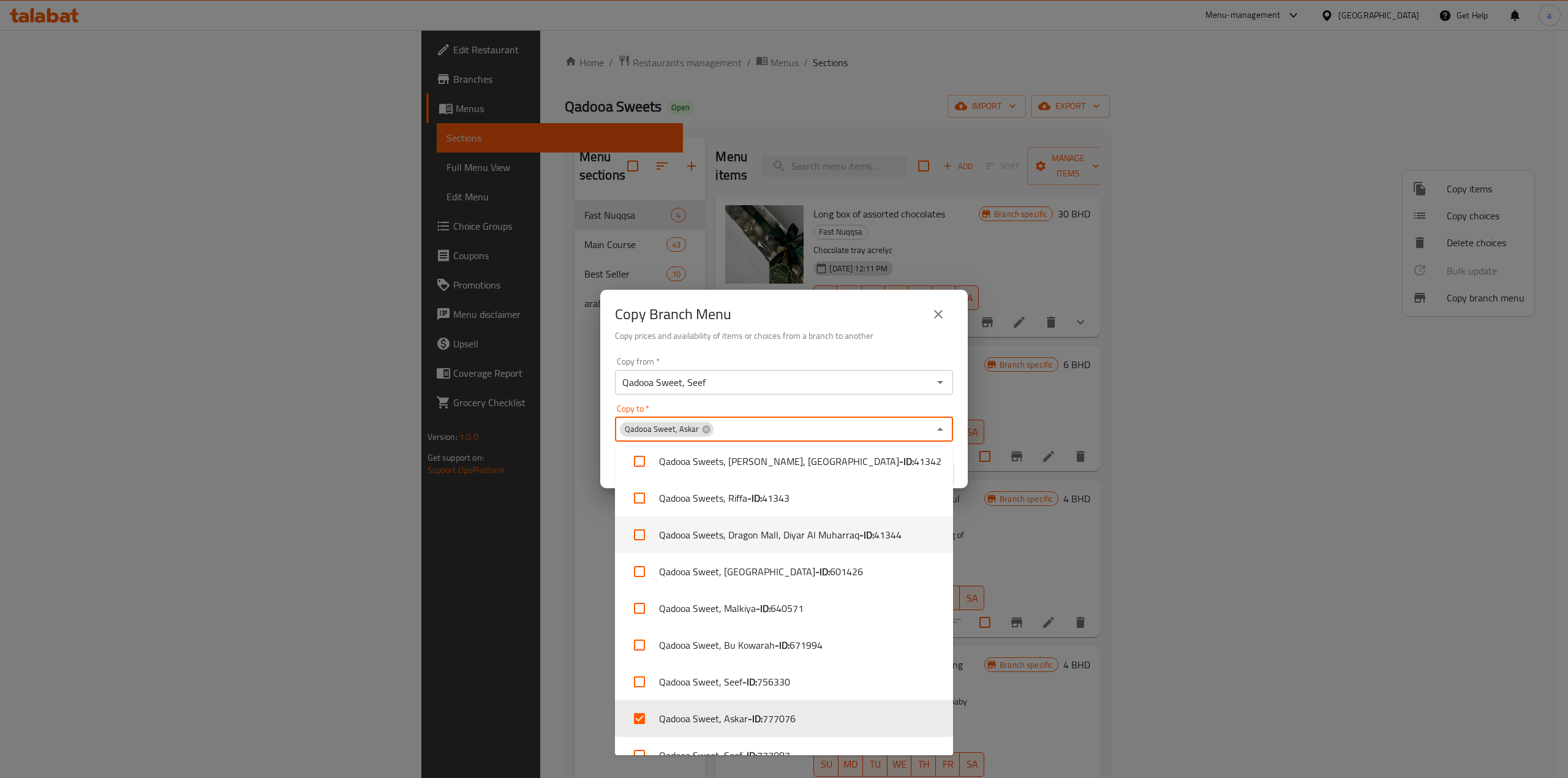
scroll to position [0, 0]
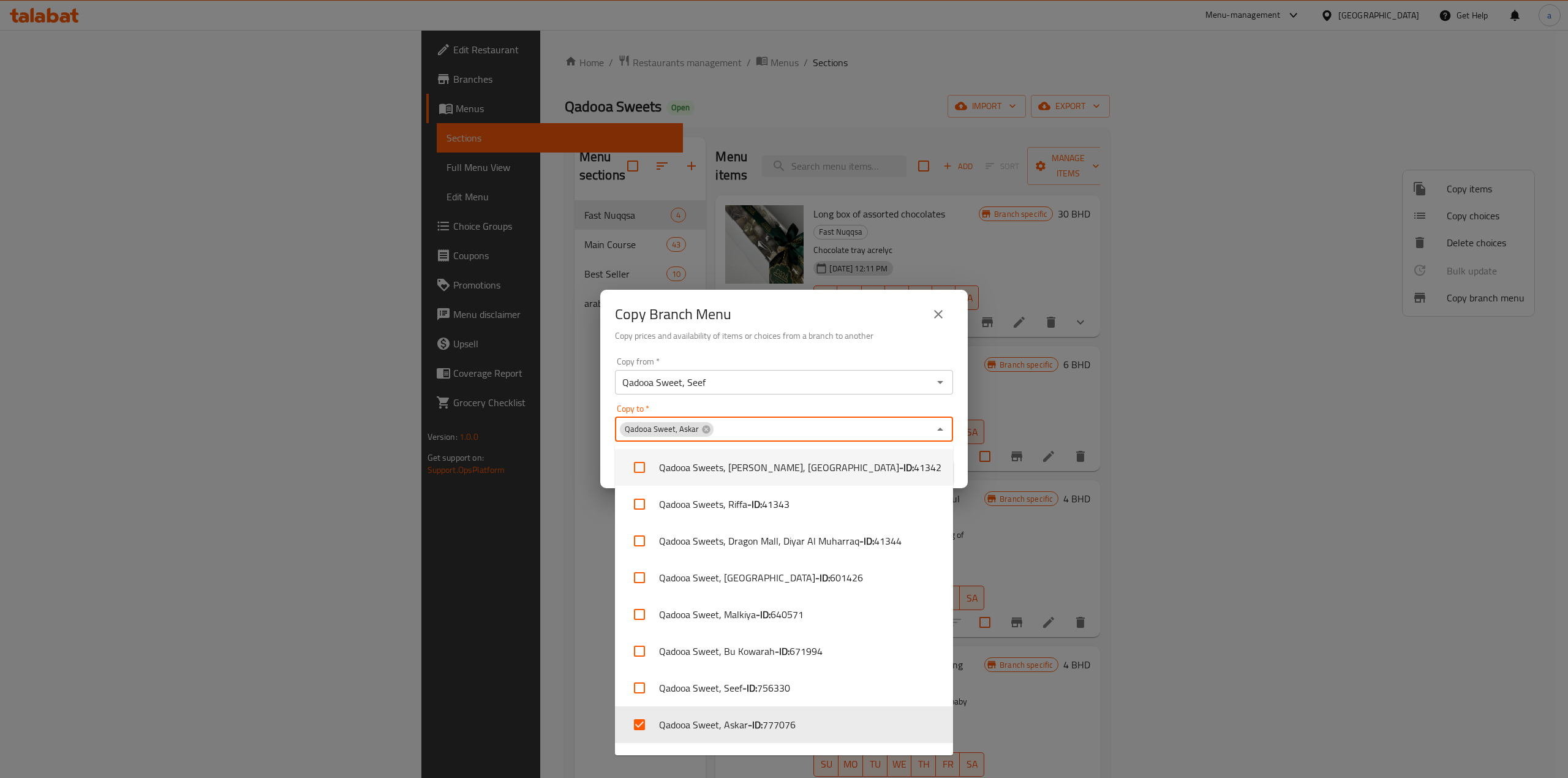
click at [839, 417] on div "Qadooa Sweet, Askar Copy to *" at bounding box center [783, 430] width 338 height 25
click at [935, 432] on icon "Close" at bounding box center [940, 430] width 15 height 15
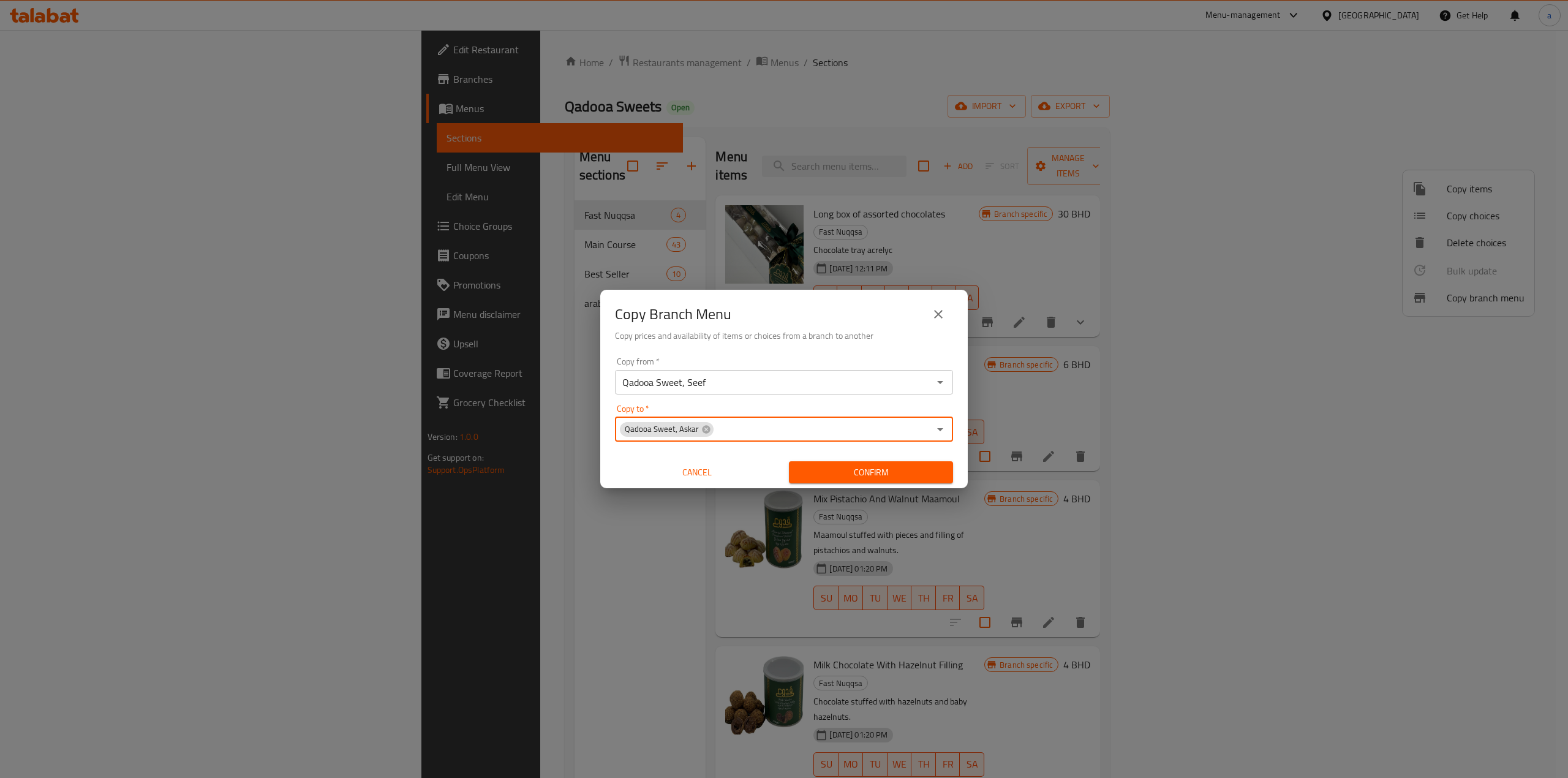
click at [918, 471] on span "Confirm" at bounding box center [871, 472] width 145 height 15
